Goal: Task Accomplishment & Management: Use online tool/utility

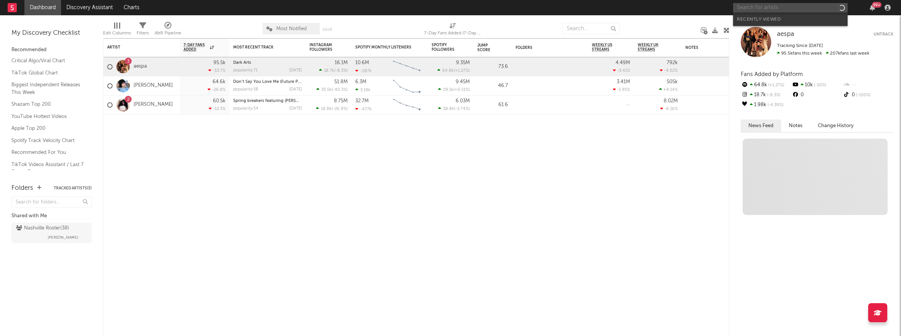
click at [795, 6] on input "text" at bounding box center [790, 8] width 114 height 10
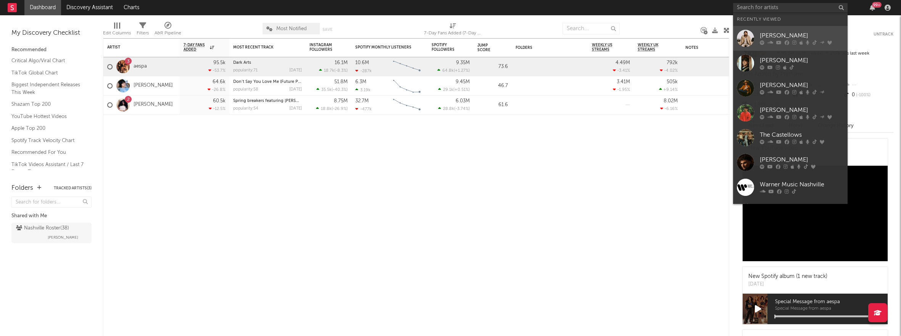
click at [784, 41] on div at bounding box center [802, 42] width 84 height 5
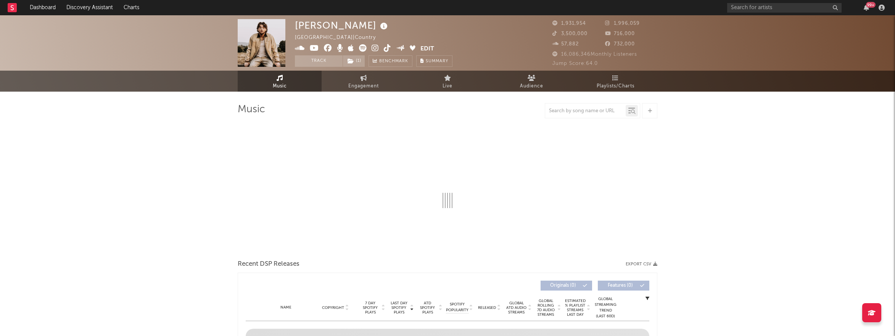
select select "6m"
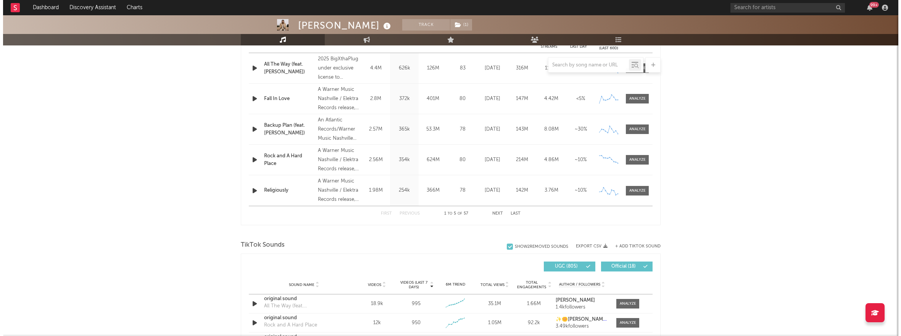
scroll to position [329, 0]
click at [632, 247] on button "+ Add TikTok Sound" at bounding box center [634, 245] width 45 height 4
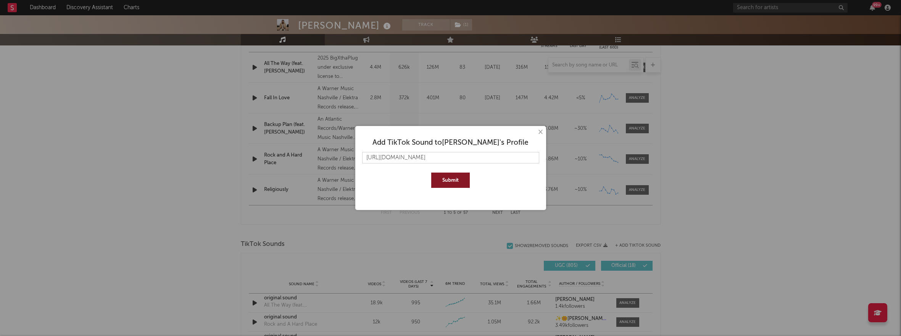
scroll to position [0, 118]
type input "[URL][DOMAIN_NAME]"
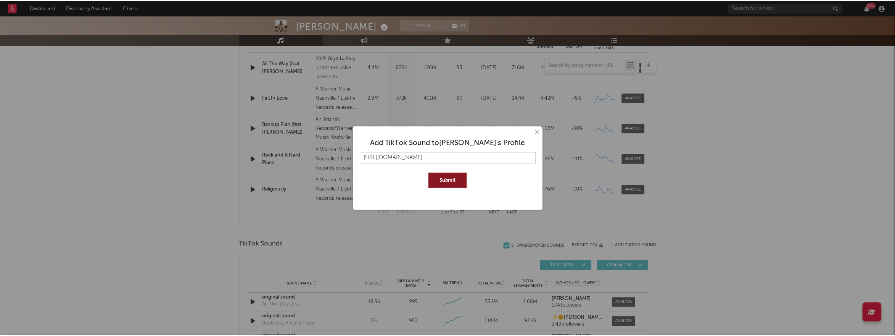
scroll to position [0, 0]
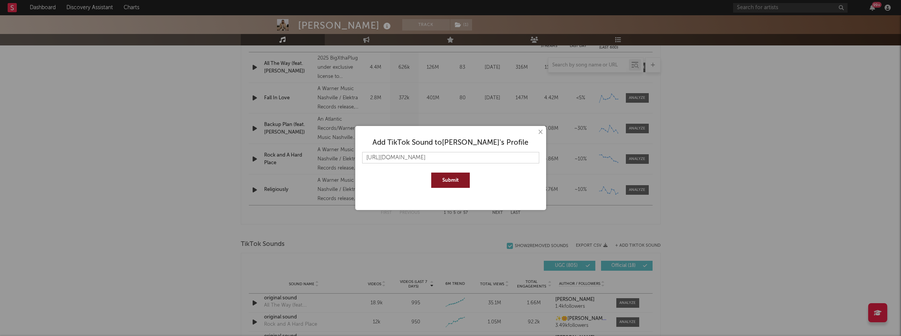
click at [454, 183] on button "Submit" at bounding box center [450, 180] width 39 height 15
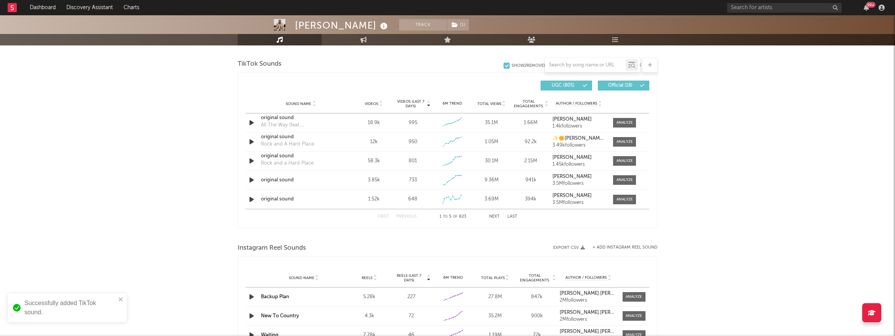
scroll to position [509, 0]
click at [600, 62] on input "text" at bounding box center [585, 65] width 81 height 6
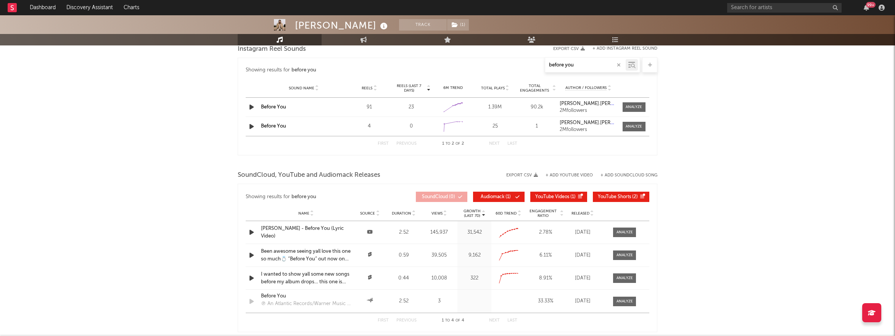
type input "before you"
click at [250, 127] on icon "button" at bounding box center [252, 127] width 8 height 10
click at [279, 128] on link "Before You" at bounding box center [273, 126] width 25 height 5
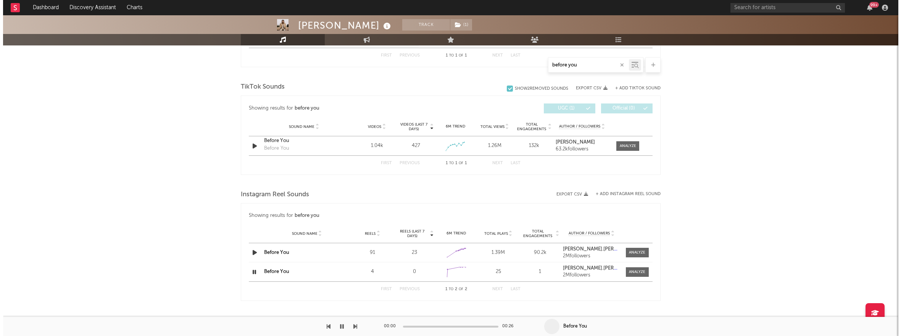
scroll to position [364, 0]
click at [620, 87] on button "+ Add TikTok Sound" at bounding box center [634, 89] width 45 height 4
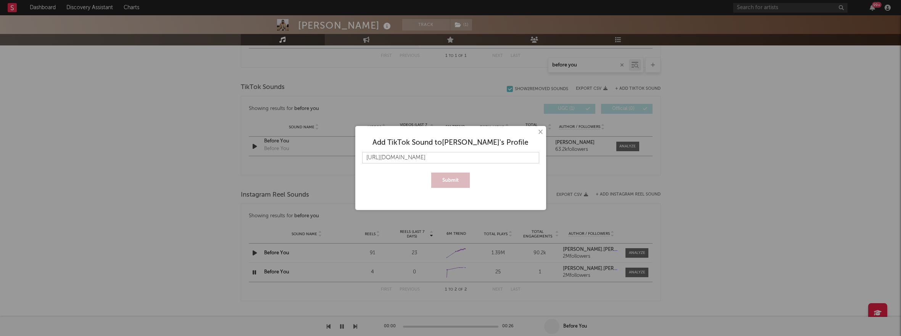
scroll to position [0, 118]
type input "[URL][DOMAIN_NAME]"
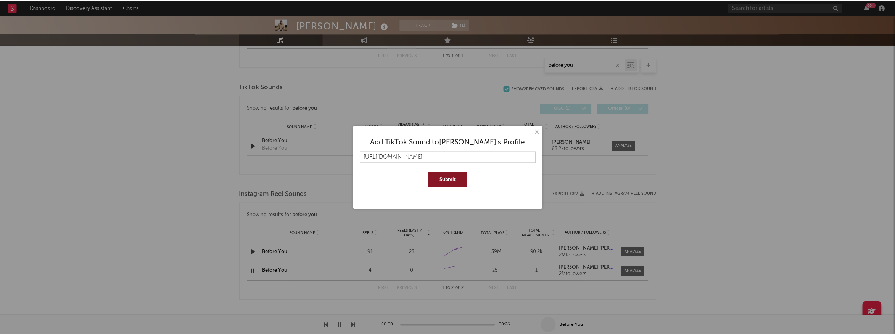
scroll to position [0, 0]
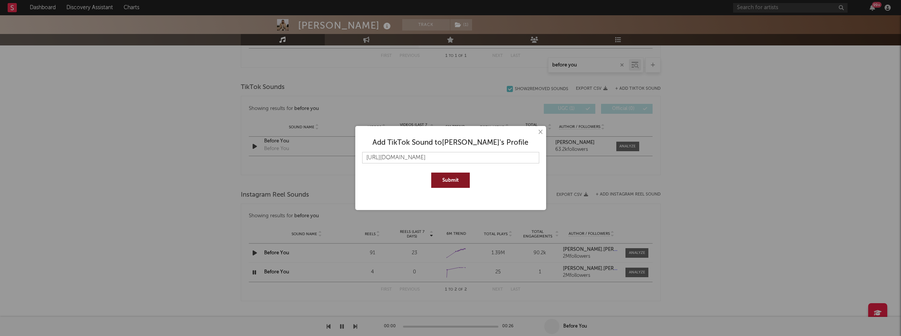
click at [454, 174] on button "Submit" at bounding box center [450, 180] width 39 height 15
